Goal: Transaction & Acquisition: Purchase product/service

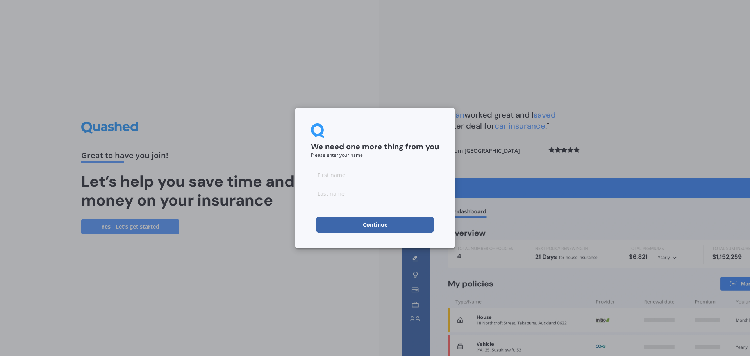
click at [367, 175] on input at bounding box center [375, 175] width 128 height 16
type input "hendrik"
click at [358, 196] on input at bounding box center [375, 193] width 128 height 16
type input "mynhardt"
click at [378, 224] on button "Continue" at bounding box center [374, 225] width 117 height 16
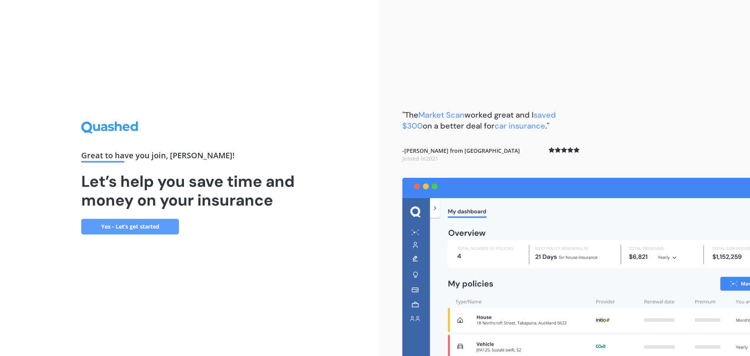
click at [132, 224] on link "Yes - Let’s get started" at bounding box center [130, 227] width 98 height 16
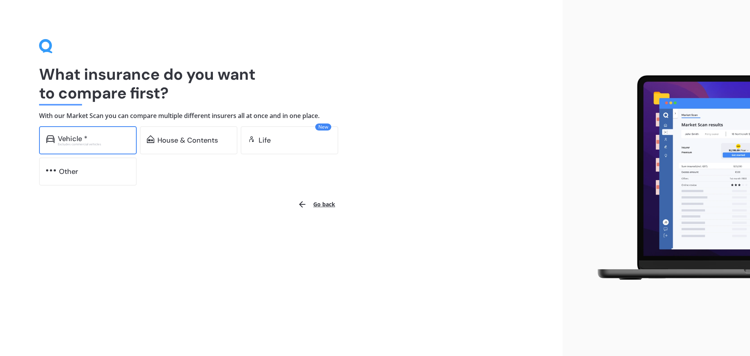
click at [110, 141] on div "Vehicle *" at bounding box center [94, 139] width 72 height 8
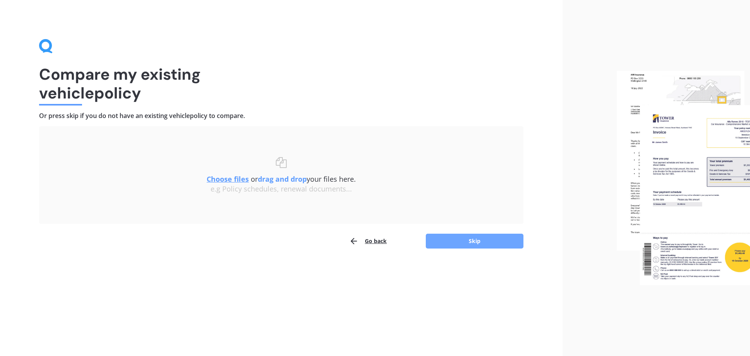
click at [475, 243] on button "Skip" at bounding box center [475, 240] width 98 height 15
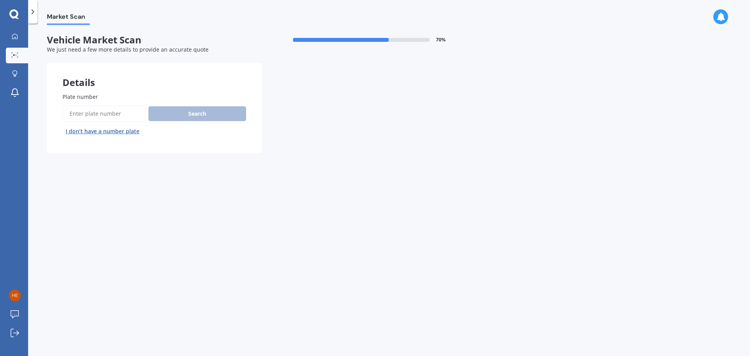
click at [120, 107] on input "Plate number" at bounding box center [103, 113] width 83 height 16
type input "jfm394"
click at [186, 117] on button "Search" at bounding box center [197, 113] width 98 height 15
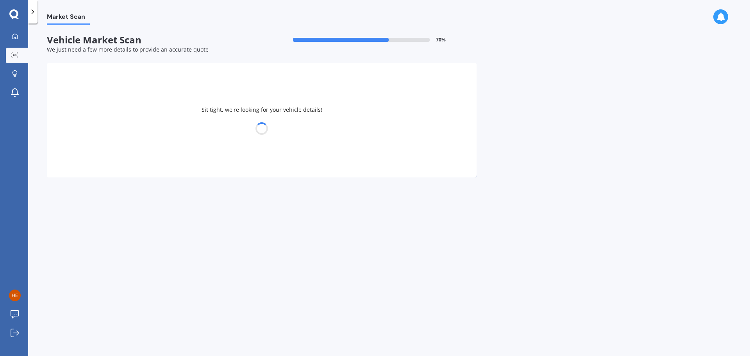
select select "TOYOTA"
select select "HILUX"
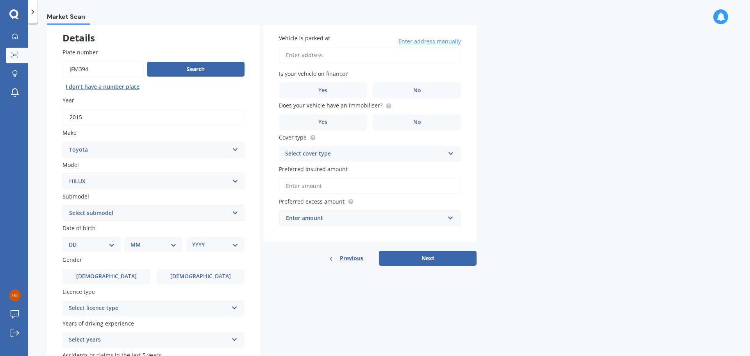
scroll to position [104, 0]
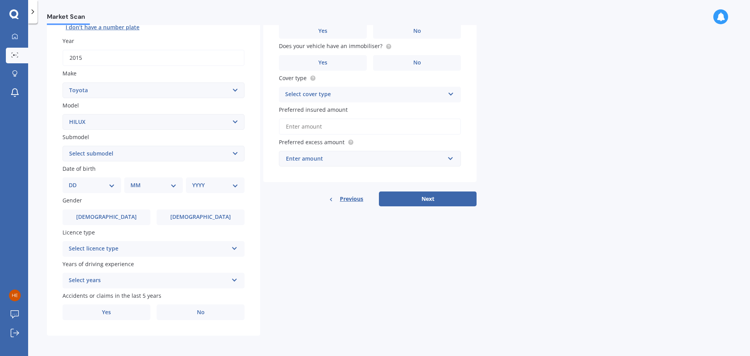
click at [110, 184] on select "DD 01 02 03 04 05 06 07 08 09 10 11 12 13 14 15 16 17 18 19 20 21 22 23 24 25 2…" at bounding box center [92, 185] width 46 height 9
select select "15"
click at [75, 181] on select "DD 01 02 03 04 05 06 07 08 09 10 11 12 13 14 15 16 17 18 19 20 21 22 23 24 25 2…" at bounding box center [92, 185] width 46 height 9
click at [174, 184] on select "MM 01 02 03 04 05 06 07 08 09 10 11 12" at bounding box center [155, 185] width 43 height 9
select select "02"
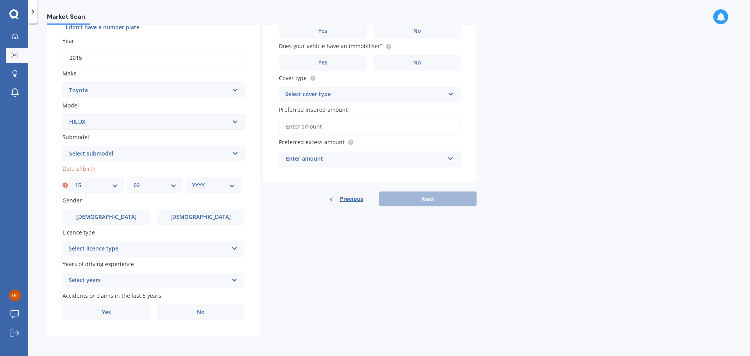
click at [134, 181] on select "MM 01 02 03 04 05 06 07 08 09 10 11 12" at bounding box center [155, 185] width 43 height 9
click at [231, 183] on select "YYYY 2025 2024 2023 2022 2021 2020 2019 2018 2017 2016 2015 2014 2013 2012 2011…" at bounding box center [213, 185] width 43 height 9
select select "1980"
click at [192, 181] on select "YYYY 2025 2024 2023 2022 2021 2020 2019 2018 2017 2016 2015 2014 2013 2012 2011…" at bounding box center [213, 185] width 43 height 9
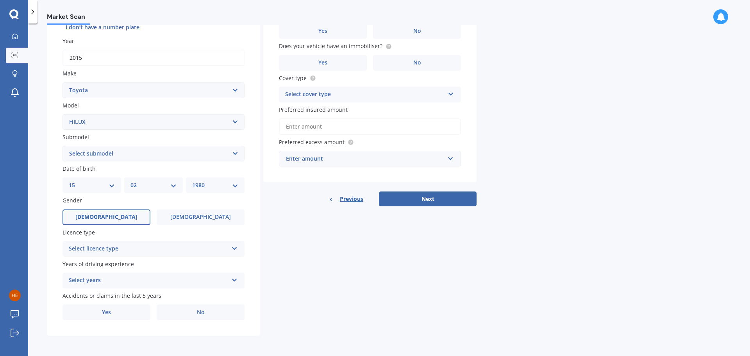
click at [110, 216] on span "Male" at bounding box center [106, 217] width 62 height 7
click at [0, 0] on input "Male" at bounding box center [0, 0] width 0 height 0
click at [237, 252] on div "Select licence type NZ Full NZ Restricted NZ Learners Australia United Kingdom …" at bounding box center [153, 249] width 182 height 16
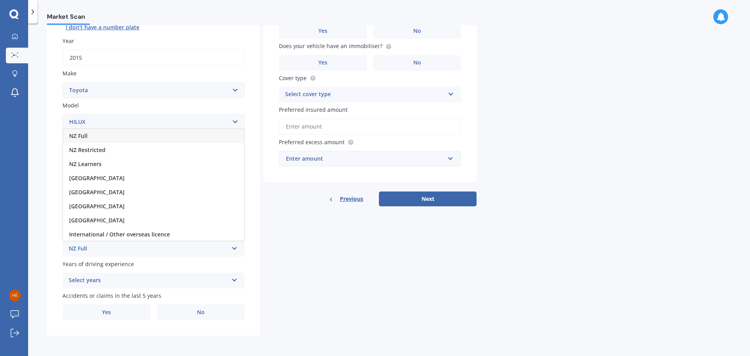
click at [113, 136] on div "NZ Full" at bounding box center [153, 136] width 181 height 14
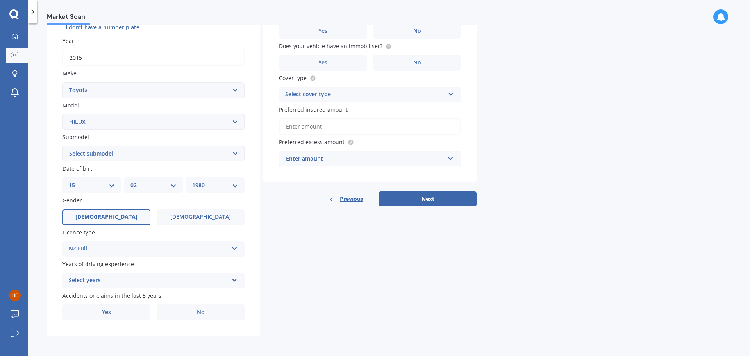
click at [232, 280] on icon at bounding box center [234, 278] width 7 height 5
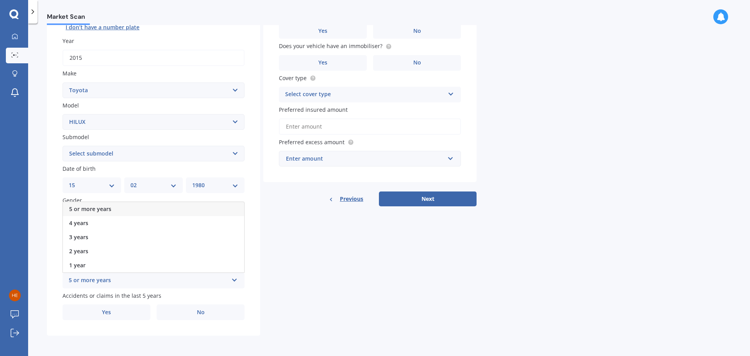
click at [108, 210] on span "5 or more years" at bounding box center [90, 208] width 42 height 7
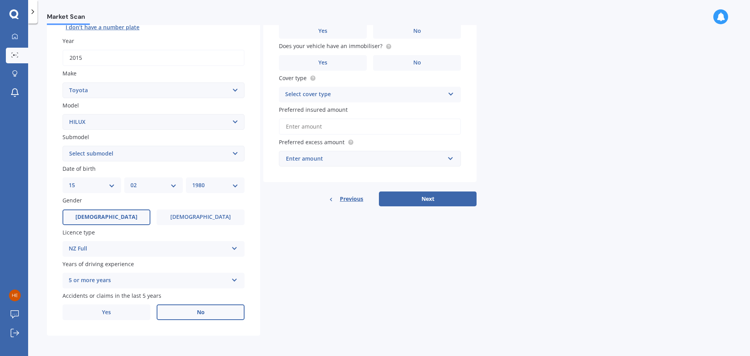
click at [200, 317] on label "No" at bounding box center [201, 312] width 88 height 16
click at [0, 0] on input "No" at bounding box center [0, 0] width 0 height 0
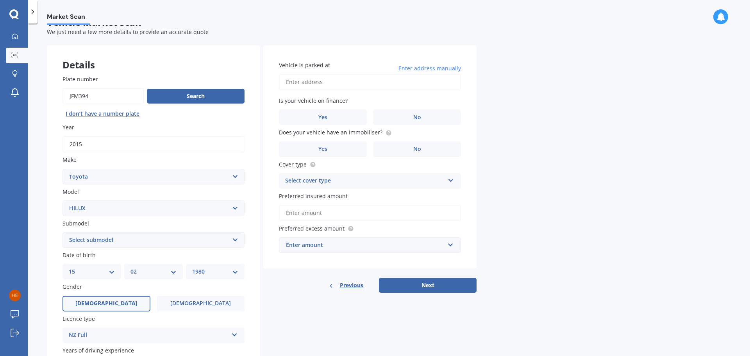
scroll to position [0, 0]
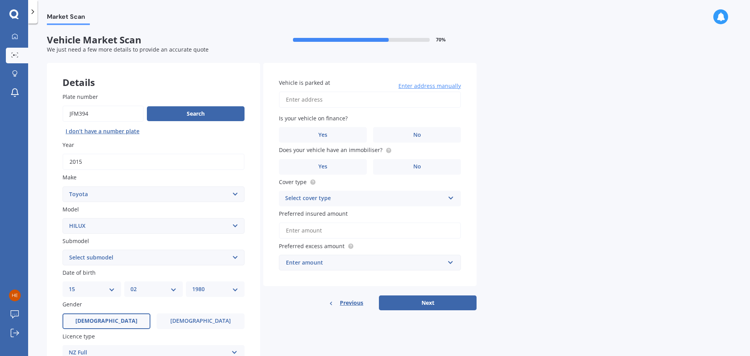
click at [328, 103] on input "Vehicle is parked at" at bounding box center [370, 99] width 182 height 16
type input "27 Murphy Road, Taradale, Napier 4112"
click at [337, 135] on label "Yes" at bounding box center [323, 135] width 88 height 16
click at [0, 0] on input "Yes" at bounding box center [0, 0] width 0 height 0
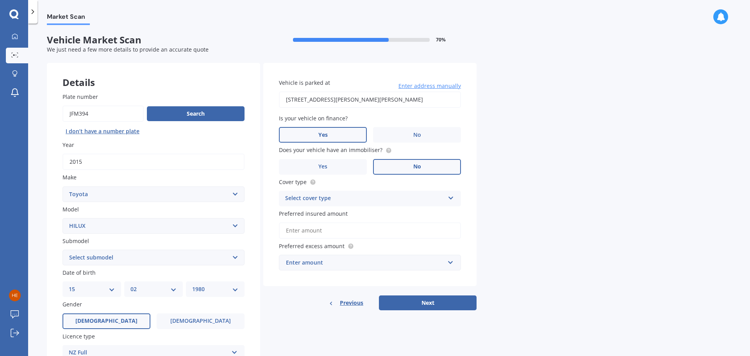
click at [408, 167] on label "No" at bounding box center [417, 167] width 88 height 16
click at [0, 0] on input "No" at bounding box center [0, 0] width 0 height 0
click at [452, 197] on icon at bounding box center [450, 196] width 7 height 5
click at [340, 211] on div "Comprehensive" at bounding box center [369, 214] width 181 height 14
click at [322, 230] on input "Preferred insured amount" at bounding box center [370, 230] width 182 height 16
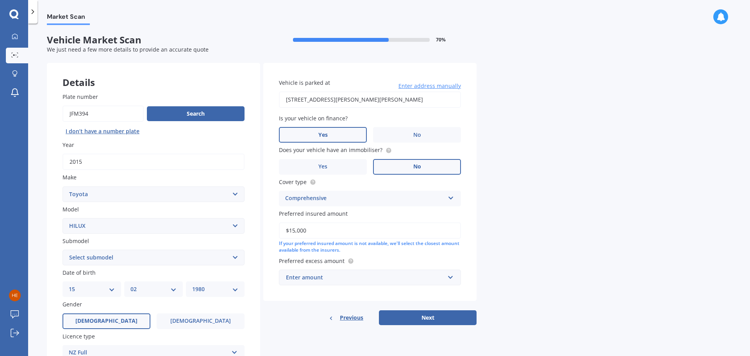
type input "$15,000"
click at [449, 276] on input "text" at bounding box center [367, 277] width 175 height 15
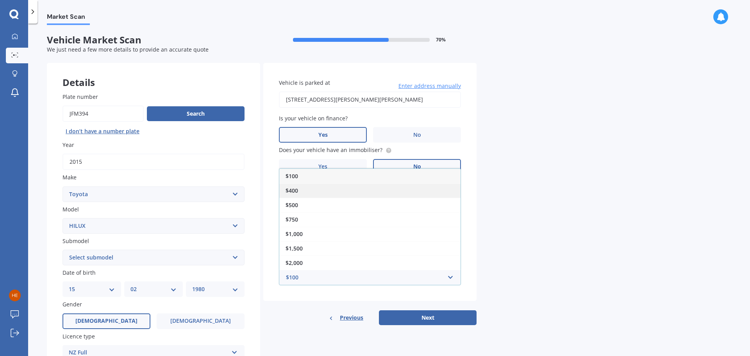
click at [322, 187] on div "$400" at bounding box center [369, 190] width 181 height 14
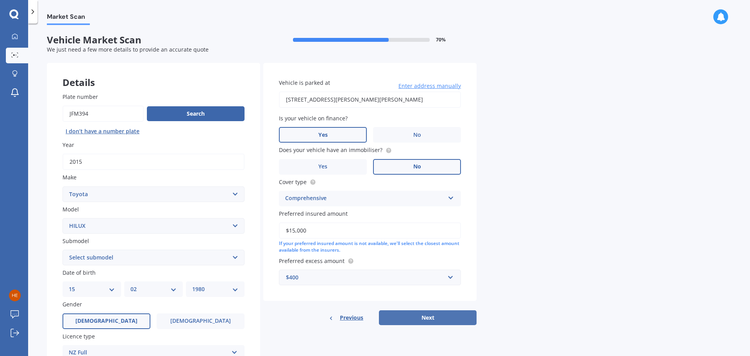
click at [419, 318] on button "Next" at bounding box center [428, 317] width 98 height 15
click at [235, 260] on select "Select submodel (All other) Diesel Diesel 4WD Petrol 4WD SR TD DC 2.8D/6AT/UT S…" at bounding box center [153, 257] width 182 height 16
select select "SURF 3.0L DIESEL TURBO"
click at [62, 249] on select "Select submodel (All other) Diesel Diesel 4WD Petrol 4WD SR TD DC 2.8D/6AT/UT S…" at bounding box center [153, 257] width 182 height 16
click at [234, 256] on select "Select submodel (All other) Diesel Diesel 4WD Petrol 4WD SR TD DC 2.8D/6AT/UT S…" at bounding box center [153, 257] width 182 height 16
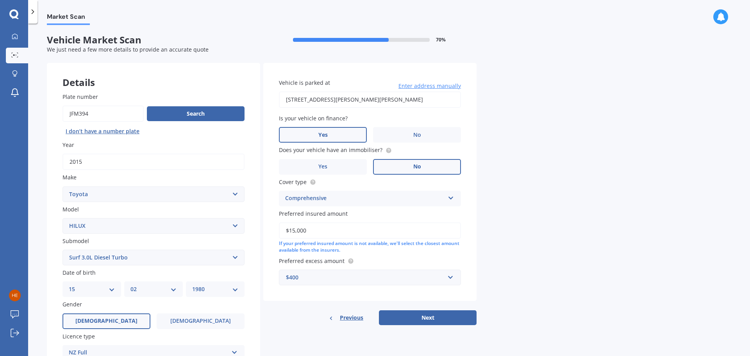
click at [62, 249] on select "Select submodel (All other) Diesel Diesel 4WD Petrol 4WD SR TD DC 2.8D/6AT/UT S…" at bounding box center [153, 257] width 182 height 16
click at [429, 317] on button "Next" at bounding box center [428, 317] width 98 height 15
select select "15"
select select "02"
select select "1980"
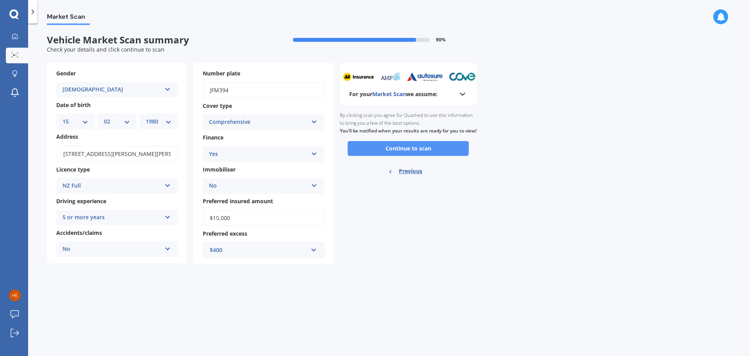
click at [430, 156] on button "Continue to scan" at bounding box center [407, 148] width 121 height 15
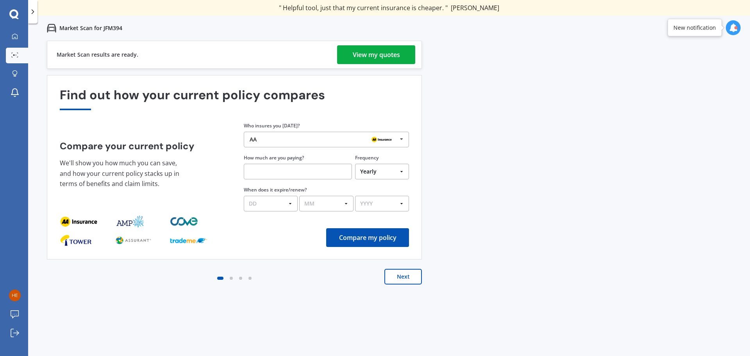
click at [296, 176] on input "text" at bounding box center [298, 172] width 108 height 16
type input "$78.53"
click at [401, 169] on select "Yearly Six-Monthly Quarterly Monthly Fortnightly Weekly One-Off" at bounding box center [382, 172] width 54 height 16
select select "Monthly"
click at [355, 164] on select "Yearly Six-Monthly Quarterly Monthly Fortnightly Weekly One-Off" at bounding box center [382, 172] width 54 height 16
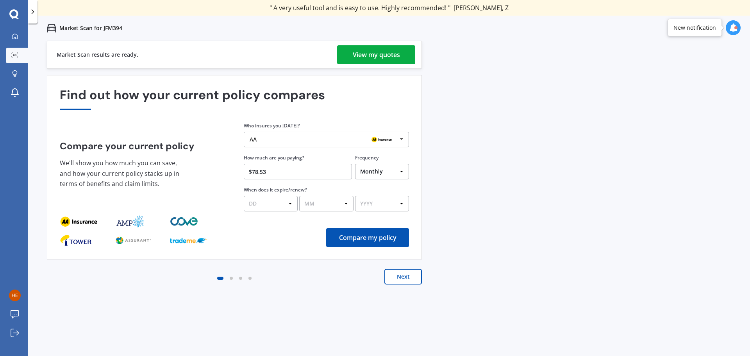
click at [260, 203] on select "DD 01 02 03 04 05 06 07 08 09 10 11 12 13 14 15 16 17 18 19 20 21 22 23 24 25 2…" at bounding box center [271, 204] width 54 height 16
select select "25"
click at [244, 196] on select "DD 01 02 03 04 05 06 07 08 09 10 11 12 13 14 15 16 17 18 19 20 21 22 23 24 25 2…" at bounding box center [271, 204] width 54 height 16
click at [346, 202] on select "MM 01 02 03 04 05 06 07 08 09 10 11 12" at bounding box center [326, 204] width 54 height 16
select select "01"
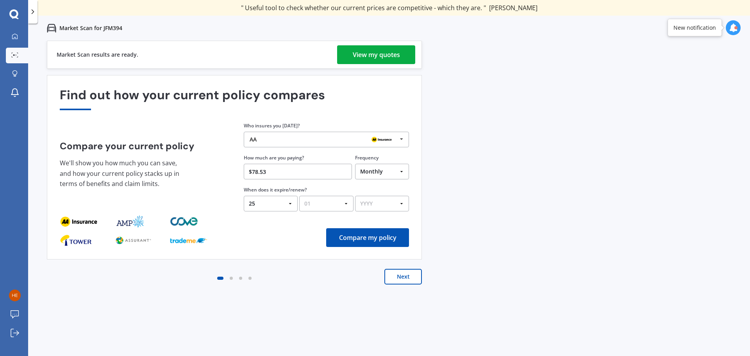
click at [299, 196] on select "MM 01 02 03 04 05 06 07 08 09 10 11 12" at bounding box center [326, 204] width 54 height 16
click at [399, 204] on select "YYYY 2026 2025 2024" at bounding box center [382, 204] width 54 height 16
select select "2026"
click at [355, 196] on select "YYYY 2026 2025 2024" at bounding box center [382, 204] width 54 height 16
click at [370, 240] on button "Compare my policy" at bounding box center [367, 237] width 83 height 19
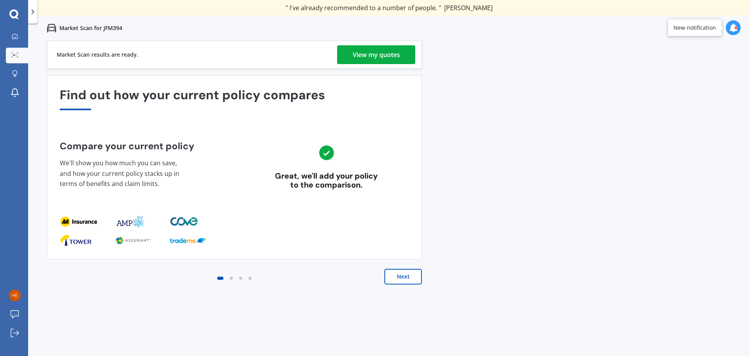
click at [406, 276] on button "Next" at bounding box center [402, 277] width 37 height 16
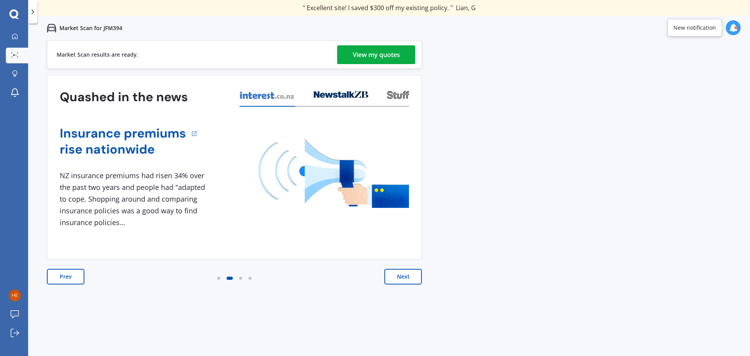
click at [406, 276] on button "Next" at bounding box center [402, 277] width 37 height 16
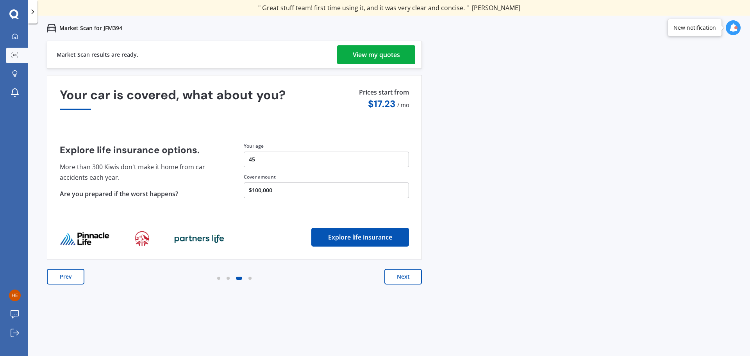
click at [406, 276] on button "Next" at bounding box center [402, 277] width 37 height 16
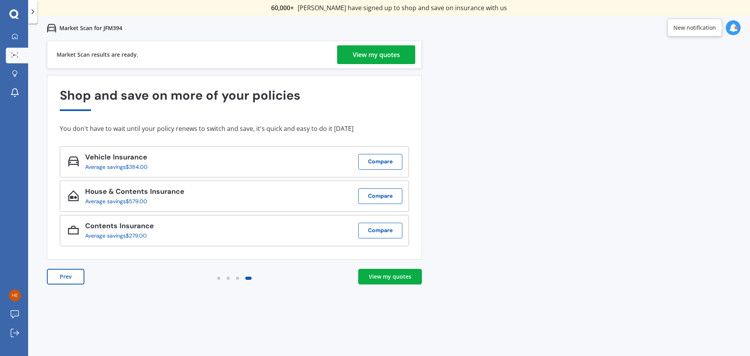
click at [382, 60] on div "View my quotes" at bounding box center [376, 54] width 47 height 19
